Goal: Information Seeking & Learning: Learn about a topic

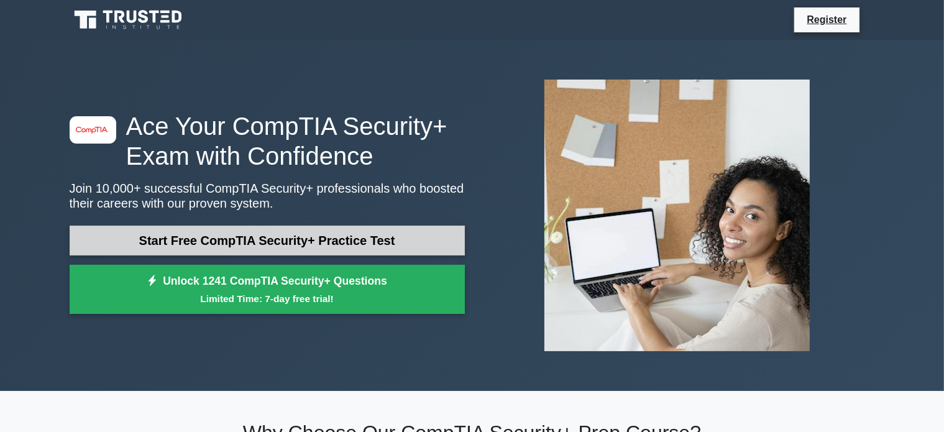
click at [291, 237] on link "Start Free CompTIA Security+ Practice Test" at bounding box center [267, 240] width 395 height 30
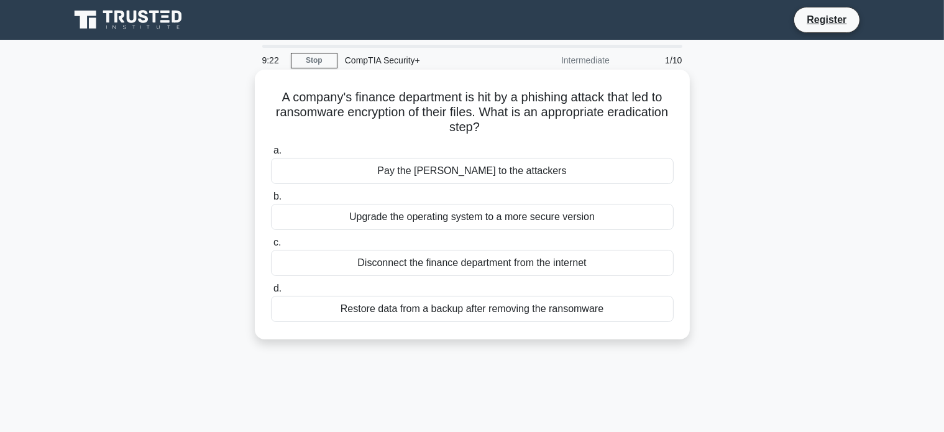
click at [494, 265] on div "Disconnect the finance department from the internet" at bounding box center [472, 263] width 403 height 26
click at [271, 247] on input "c. Disconnect the finance department from the internet" at bounding box center [271, 243] width 0 height 8
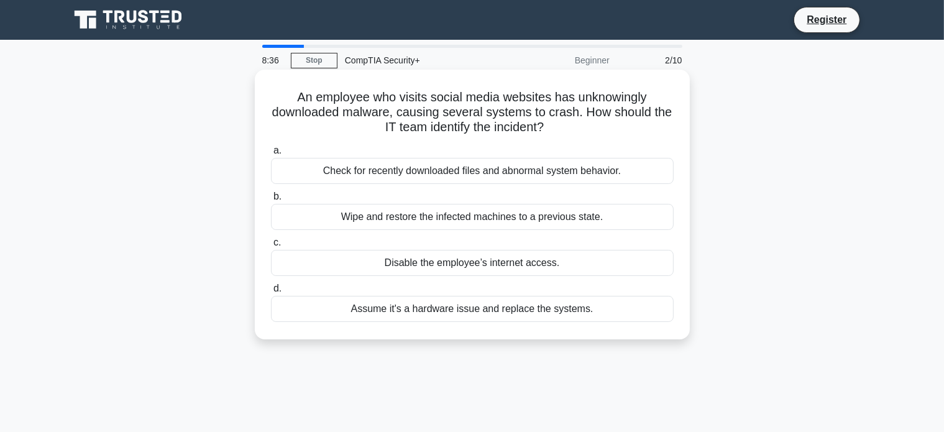
click at [363, 222] on div "Wipe and restore the infected machines to a previous state." at bounding box center [472, 217] width 403 height 26
click at [271, 201] on input "b. Wipe and restore the infected machines to a previous state." at bounding box center [271, 197] width 0 height 8
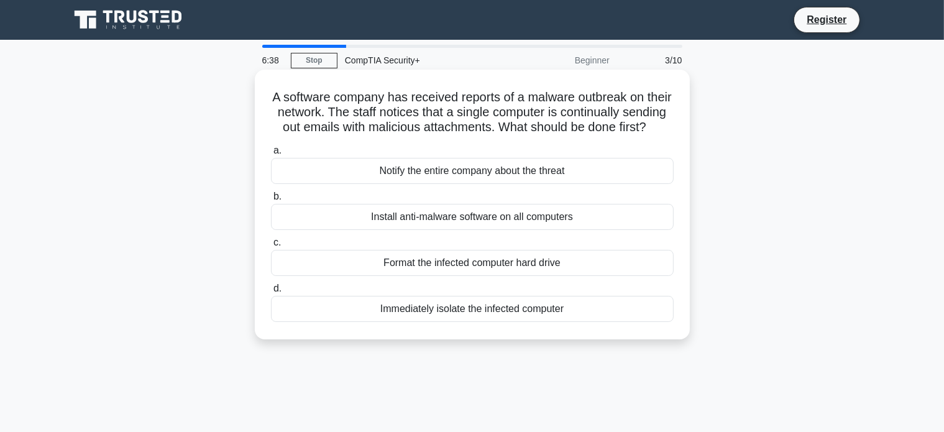
click at [467, 322] on div "Immediately isolate the infected computer" at bounding box center [472, 309] width 403 height 26
click at [271, 293] on input "d. Immediately isolate the infected computer" at bounding box center [271, 289] width 0 height 8
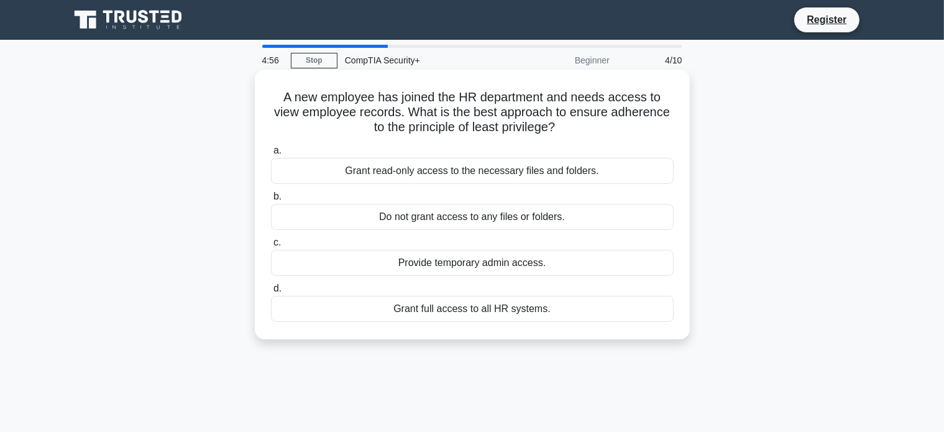
click at [416, 181] on div "Grant read-only access to the necessary files and folders." at bounding box center [472, 171] width 403 height 26
click at [271, 155] on input "a. Grant read-only access to the necessary files and folders." at bounding box center [271, 151] width 0 height 8
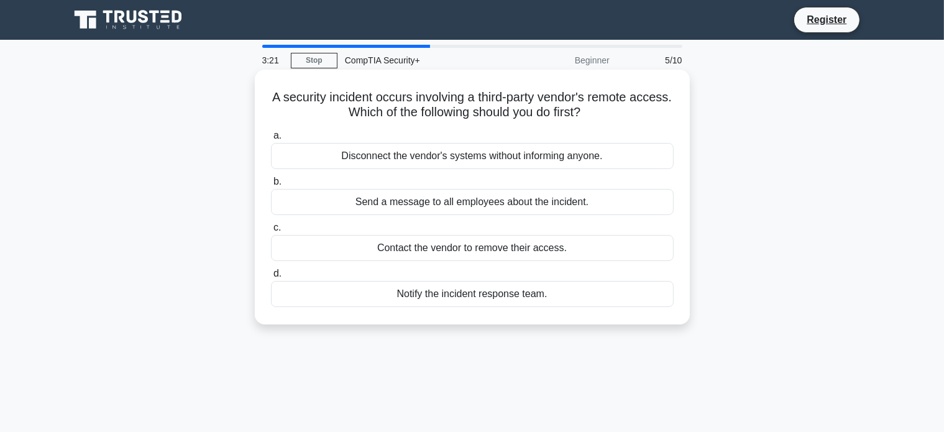
click at [365, 250] on div "Contact the vendor to remove their access." at bounding box center [472, 248] width 403 height 26
click at [271, 232] on input "c. Contact the vendor to remove their access." at bounding box center [271, 228] width 0 height 8
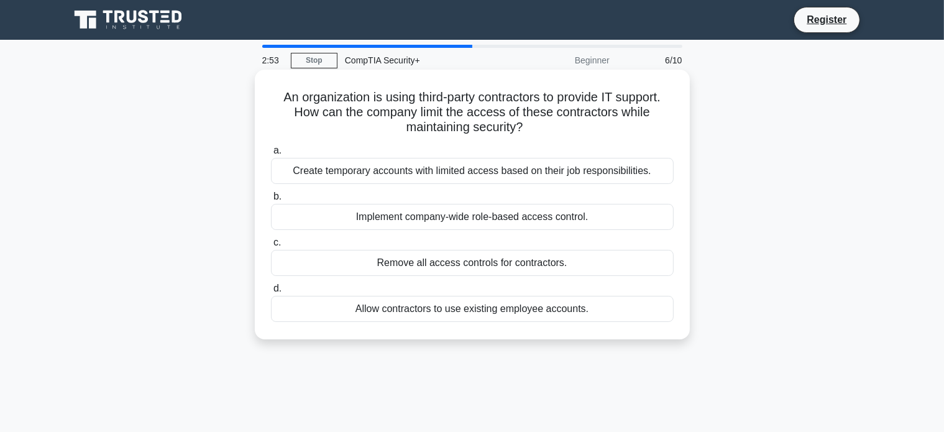
click at [534, 173] on div "Create temporary accounts with limited access based on their job responsibiliti…" at bounding box center [472, 171] width 403 height 26
click at [271, 155] on input "a. Create temporary accounts with limited access based on their job responsibil…" at bounding box center [271, 151] width 0 height 8
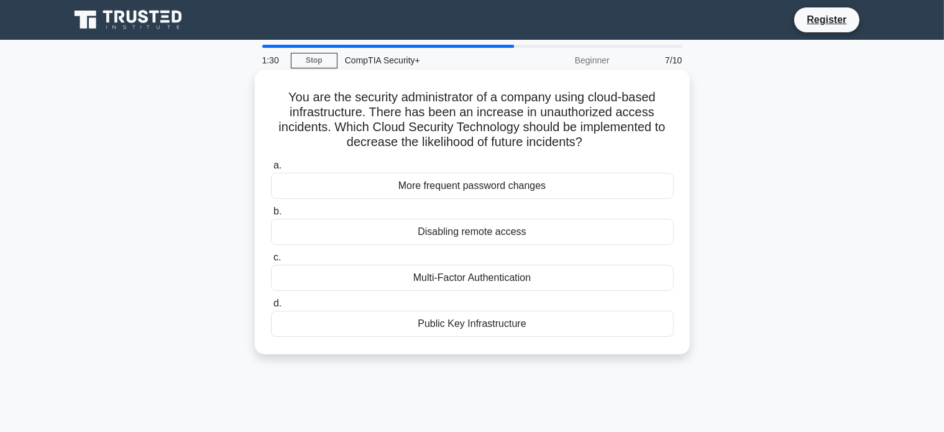
click at [499, 278] on div "Multi-Factor Authentication" at bounding box center [472, 278] width 403 height 26
click at [271, 262] on input "c. Multi-Factor Authentication" at bounding box center [271, 257] width 0 height 8
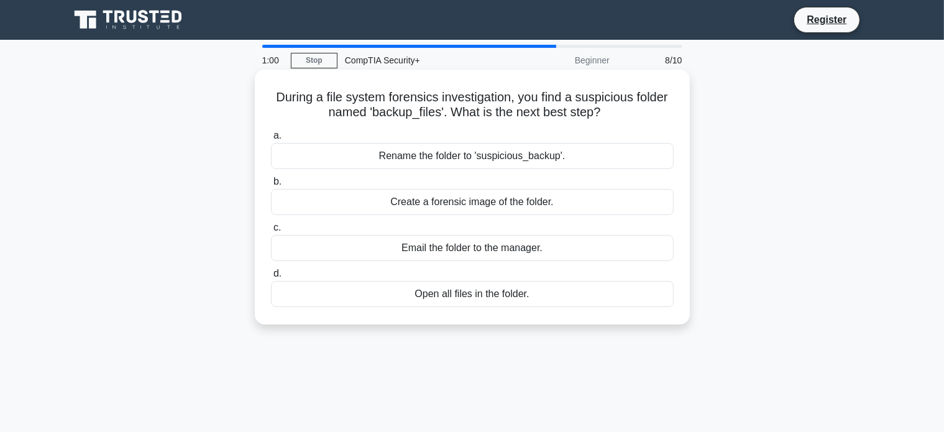
click at [534, 203] on div "Create a forensic image of the folder." at bounding box center [472, 202] width 403 height 26
click at [271, 186] on input "b. Create a forensic image of the folder." at bounding box center [271, 182] width 0 height 8
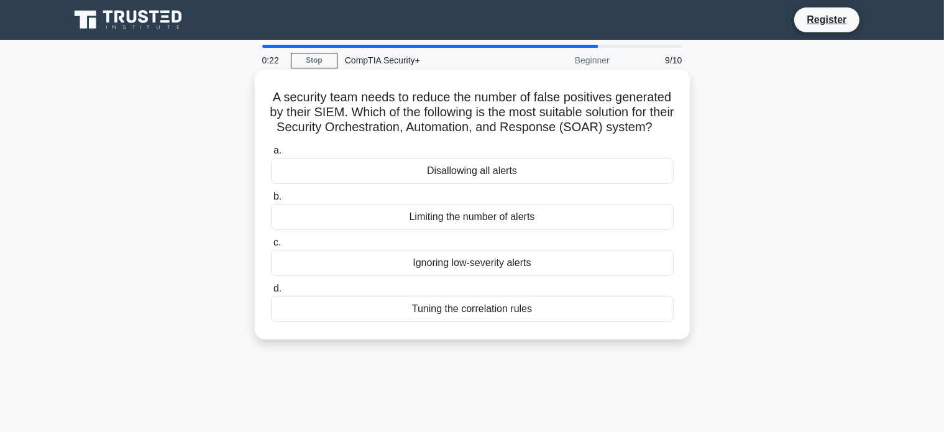
click at [487, 322] on div "Tuning the correlation rules" at bounding box center [472, 309] width 403 height 26
click at [271, 293] on input "d. Tuning the correlation rules" at bounding box center [271, 289] width 0 height 8
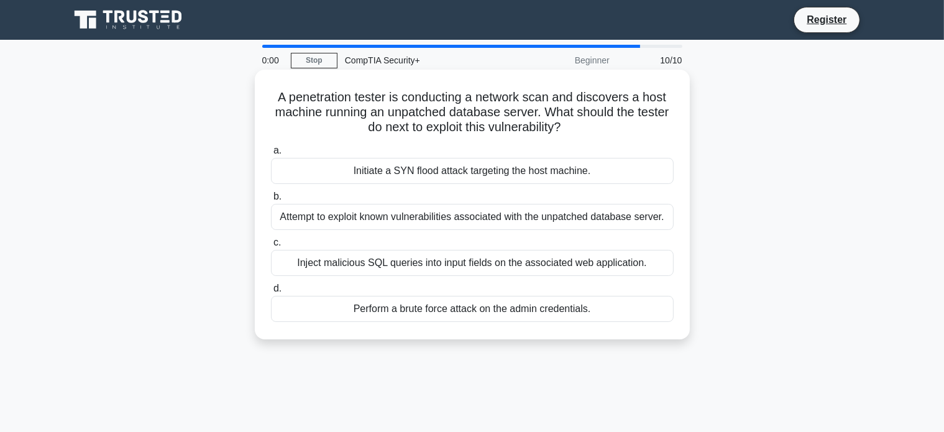
click at [335, 217] on div "Attempt to exploit known vulnerabilities associated with the unpatched database…" at bounding box center [472, 217] width 403 height 26
click at [271, 201] on input "b. Attempt to exploit known vulnerabilities associated with the unpatched datab…" at bounding box center [271, 197] width 0 height 8
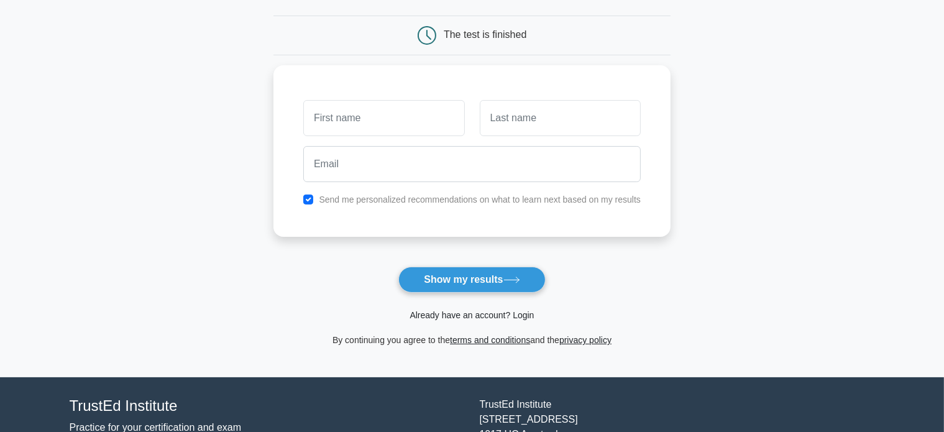
scroll to position [124, 0]
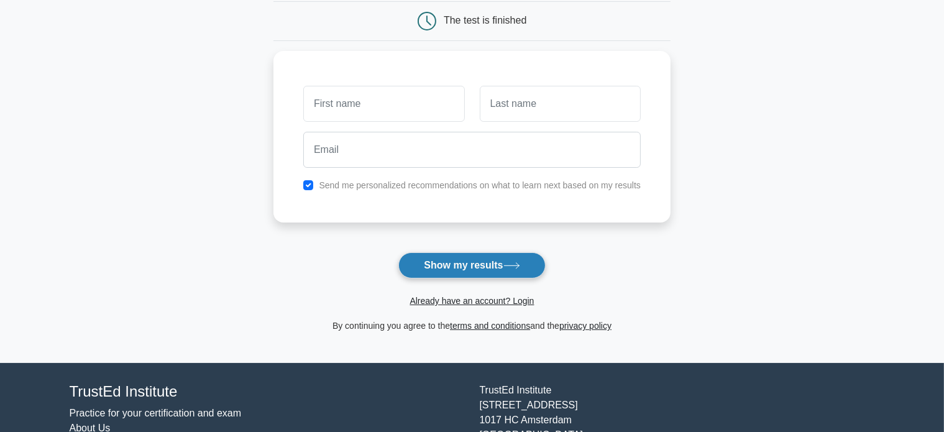
click at [445, 271] on button "Show my results" at bounding box center [471, 265] width 147 height 26
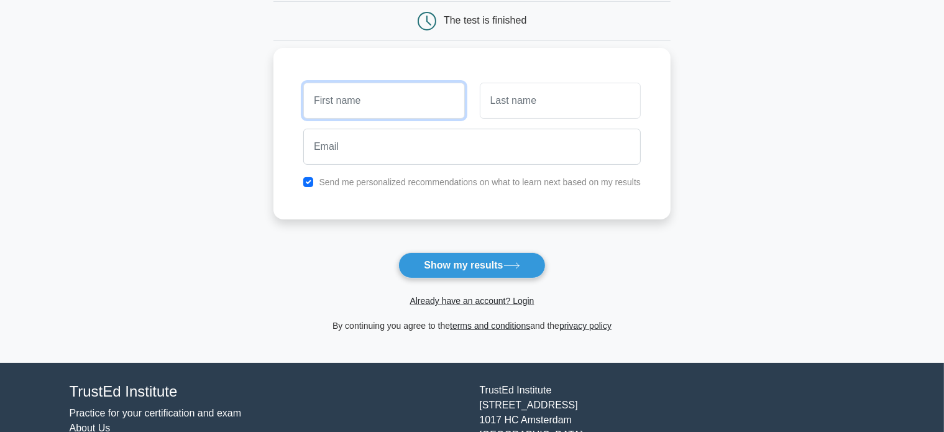
click at [364, 93] on input "text" at bounding box center [383, 101] width 161 height 36
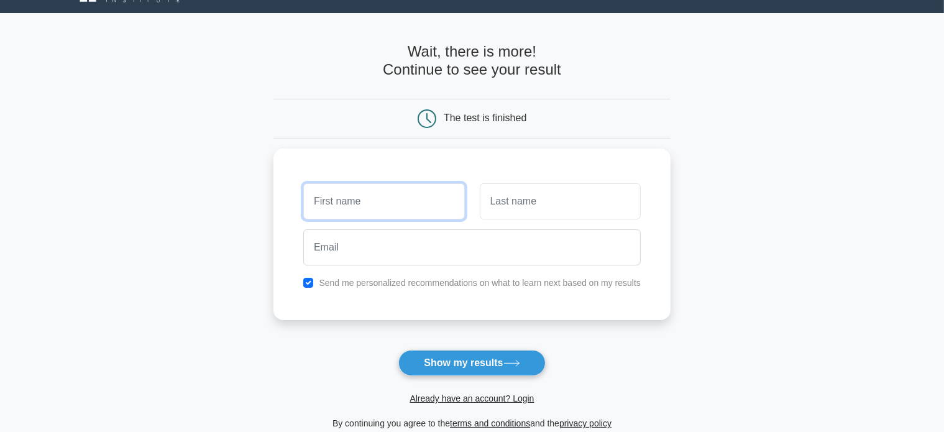
scroll to position [41, 0]
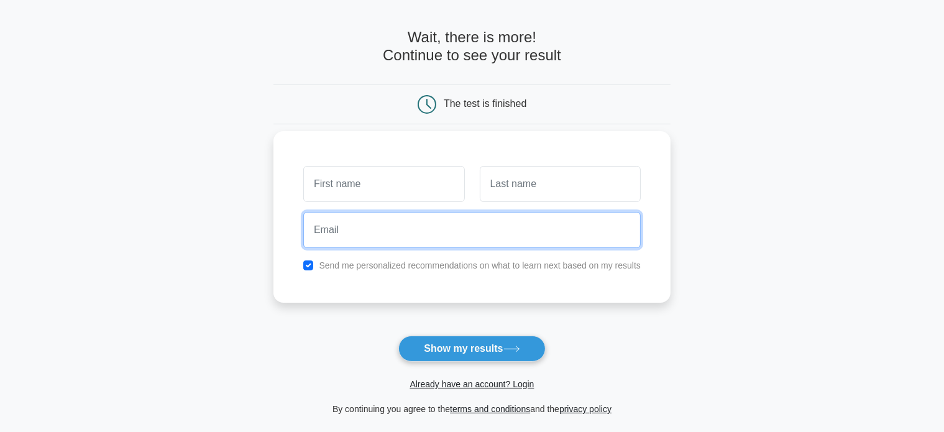
click at [516, 227] on input "email" at bounding box center [471, 230] width 337 height 36
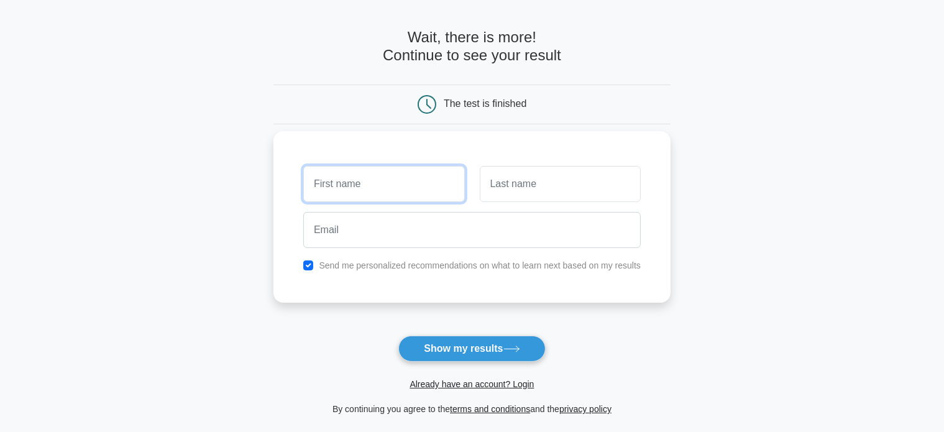
click at [365, 187] on input "text" at bounding box center [383, 184] width 161 height 36
type input "Amita"
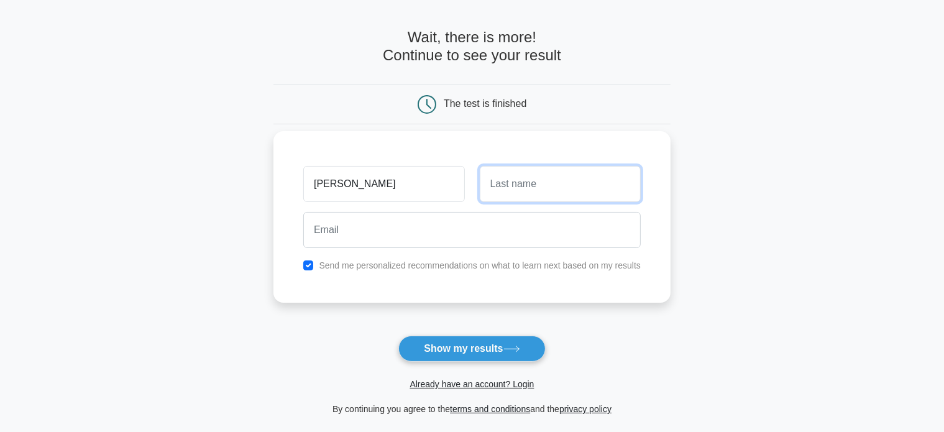
click at [501, 181] on input "text" at bounding box center [560, 184] width 161 height 36
type input "kishore"
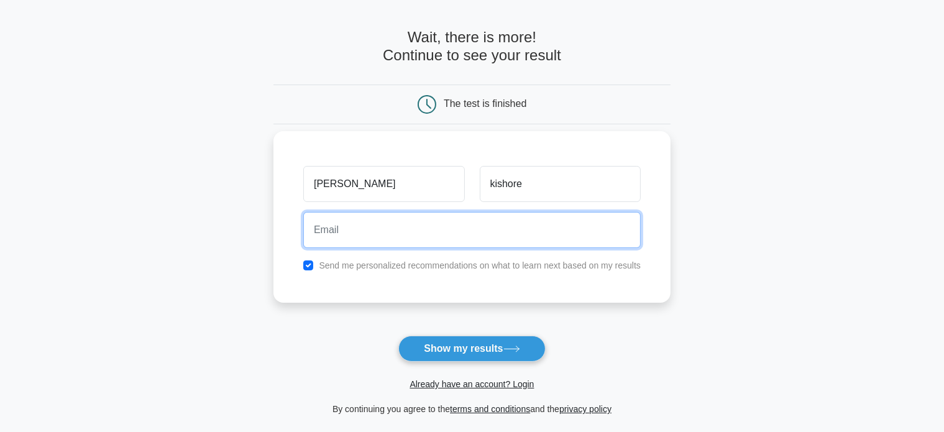
click at [353, 226] on input "email" at bounding box center [471, 230] width 337 height 36
type input "a"
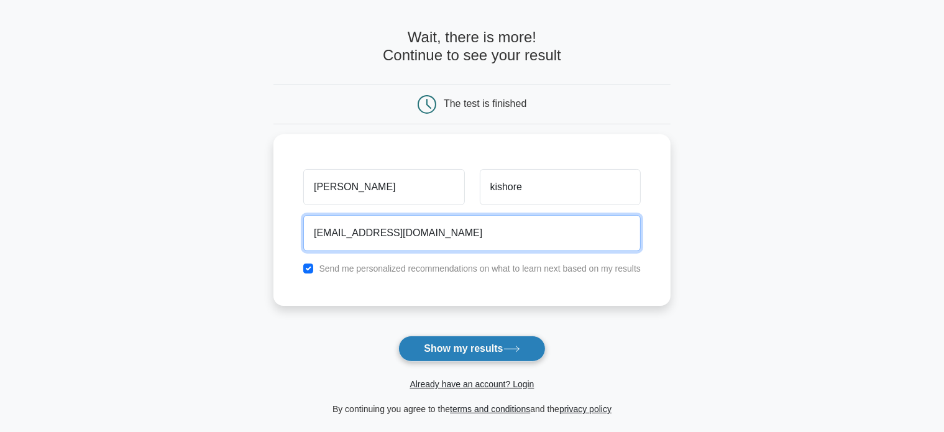
type input "amitakishoreunionbank@gmail.com"
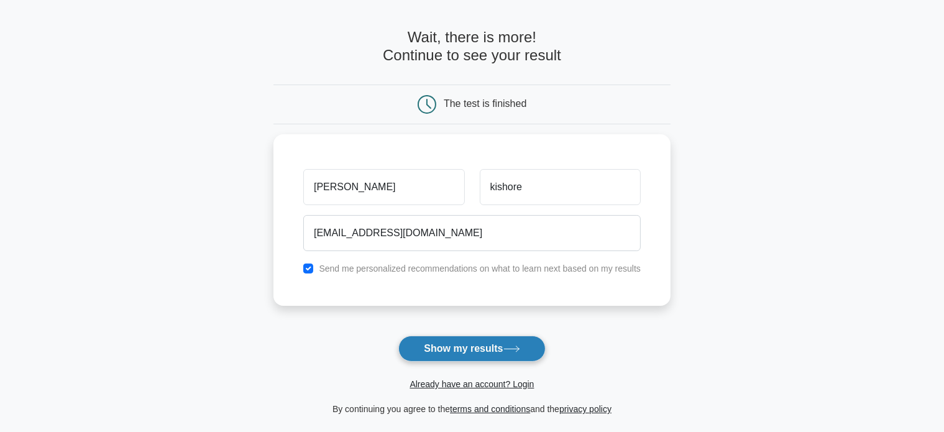
click at [481, 353] on button "Show my results" at bounding box center [471, 348] width 147 height 26
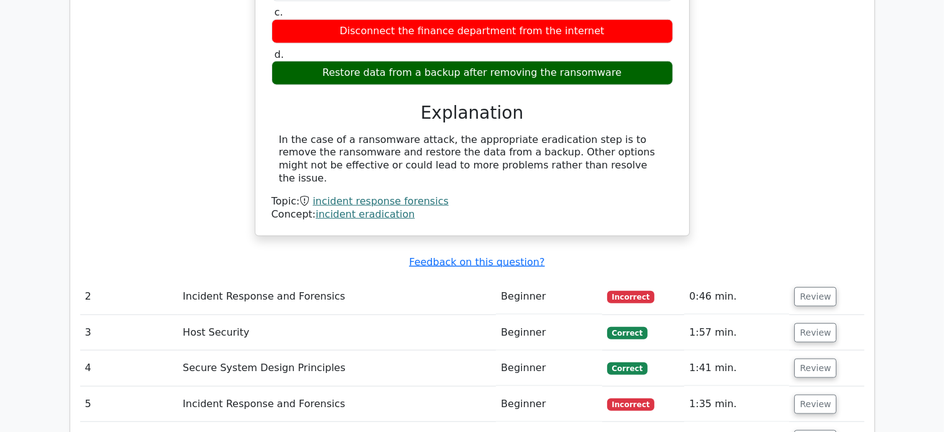
scroll to position [1325, 0]
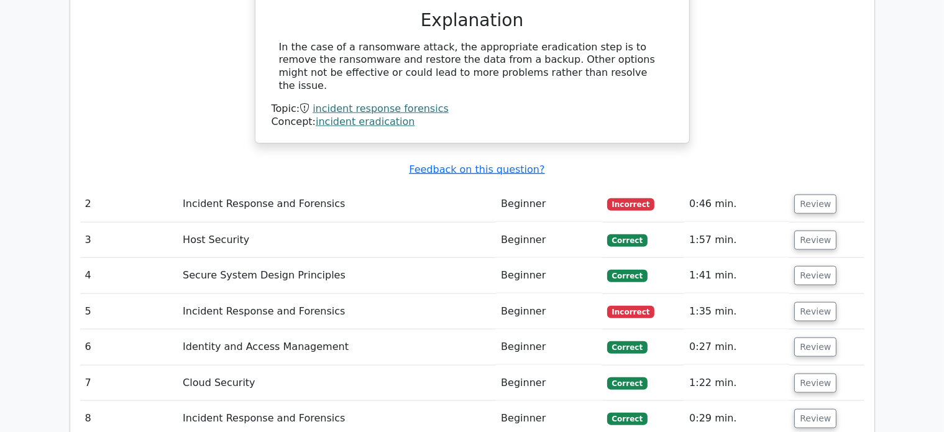
click at [670, 186] on td "Incorrect" at bounding box center [643, 203] width 83 height 35
click at [764, 186] on td "0:46 min." at bounding box center [736, 203] width 105 height 35
click at [815, 194] on button "Review" at bounding box center [815, 203] width 42 height 19
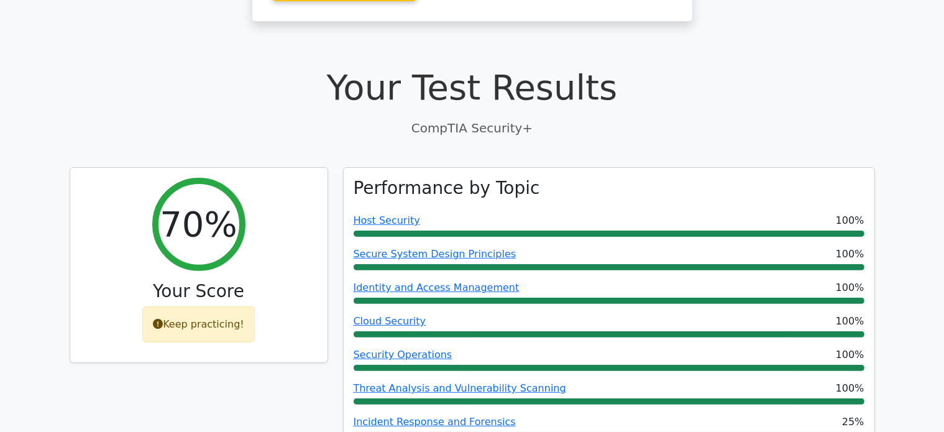
scroll to position [331, 0]
